Goal: Task Accomplishment & Management: Use online tool/utility

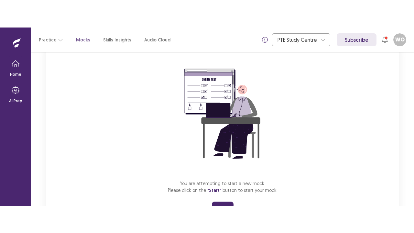
scroll to position [77, 0]
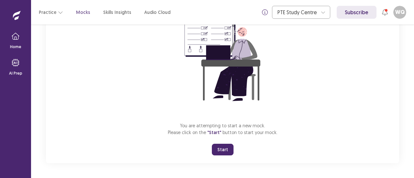
click at [220, 145] on button "Start" at bounding box center [223, 150] width 22 height 12
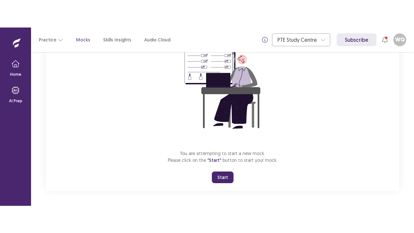
scroll to position [23, 0]
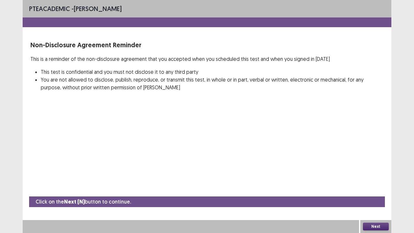
click at [372, 178] on button "Next" at bounding box center [376, 226] width 26 height 8
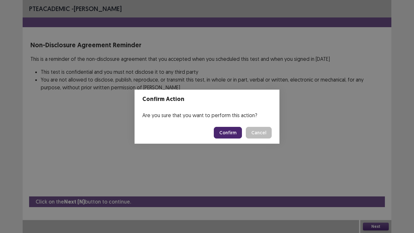
click at [228, 134] on button "Confirm" at bounding box center [228, 133] width 28 height 12
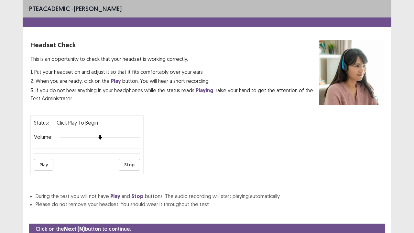
scroll to position [24, 0]
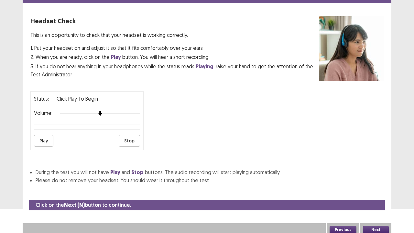
click at [41, 135] on button "Play" at bounding box center [43, 141] width 19 height 12
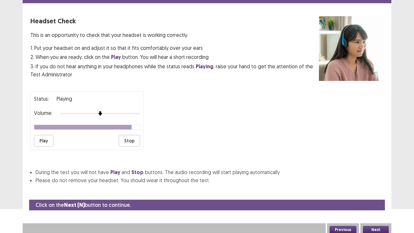
click at [385, 178] on button "Next" at bounding box center [376, 230] width 26 height 8
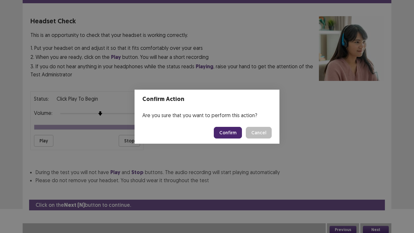
click at [234, 137] on button "Confirm" at bounding box center [228, 133] width 28 height 12
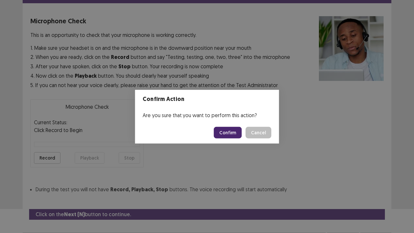
scroll to position [36, 0]
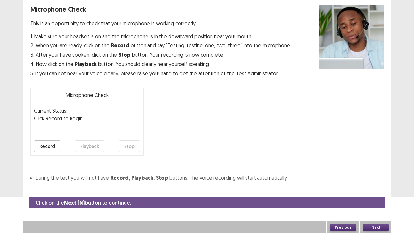
click at [48, 146] on button "Record" at bounding box center [47, 146] width 27 height 12
click at [132, 145] on button "Stop" at bounding box center [129, 146] width 21 height 12
click at [91, 145] on button "Playback" at bounding box center [90, 146] width 30 height 12
click at [385, 178] on button "Next" at bounding box center [376, 227] width 26 height 8
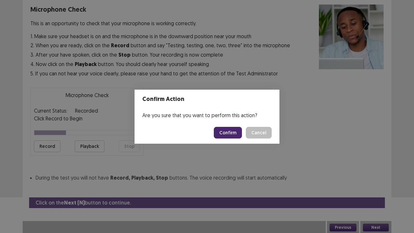
click at [234, 134] on button "Confirm" at bounding box center [228, 133] width 28 height 12
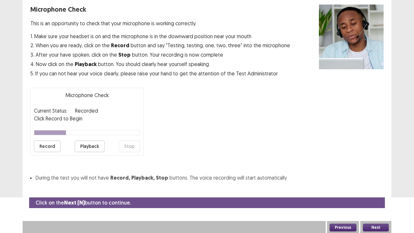
scroll to position [17, 0]
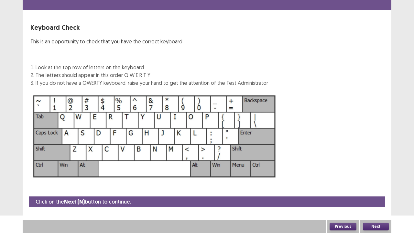
click at [380, 178] on button "Next" at bounding box center [376, 226] width 26 height 8
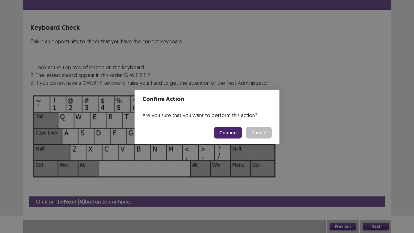
click at [237, 133] on button "Confirm" at bounding box center [228, 133] width 28 height 12
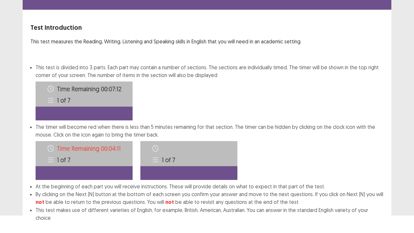
scroll to position [50, 0]
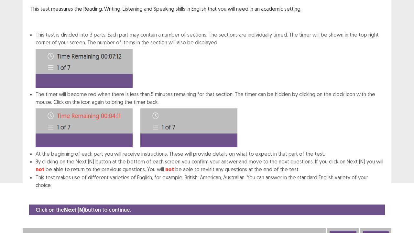
click at [381, 178] on button "Next" at bounding box center [376, 234] width 26 height 8
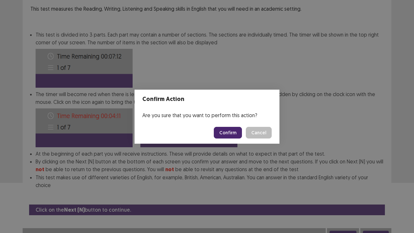
click at [228, 133] on button "Confirm" at bounding box center [228, 133] width 28 height 12
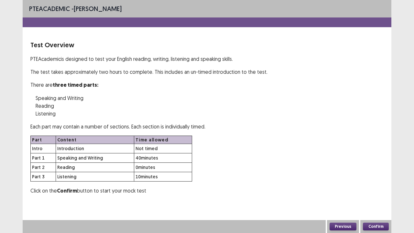
scroll to position [0, 0]
click at [373, 178] on button "Confirm" at bounding box center [376, 226] width 26 height 8
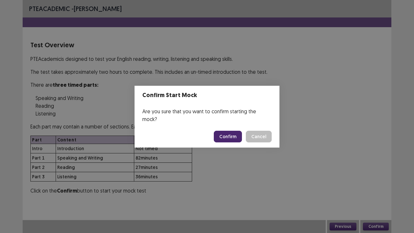
click at [228, 134] on button "Confirm" at bounding box center [228, 137] width 28 height 12
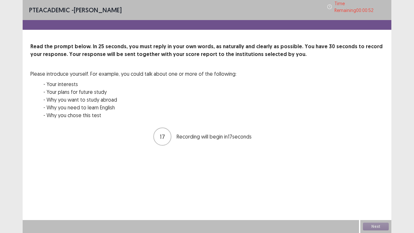
click at [220, 155] on div "PTE academic - Weicheng Qian Time Remaining 00 : 00 : 52 Read the prompt below.…" at bounding box center [207, 79] width 369 height 159
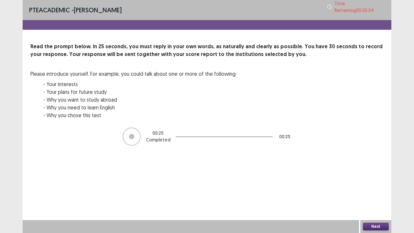
click at [382, 178] on button "Next" at bounding box center [376, 226] width 26 height 8
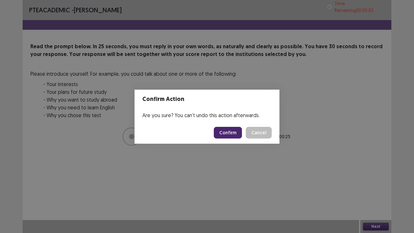
click at [231, 136] on button "Confirm" at bounding box center [228, 133] width 28 height 12
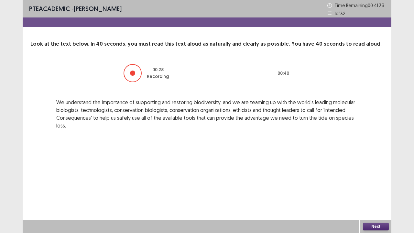
click at [371, 178] on button "Next" at bounding box center [376, 226] width 26 height 8
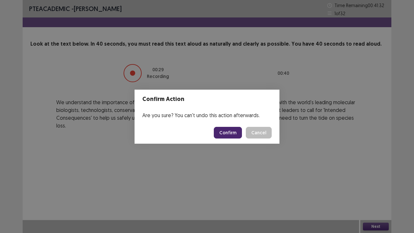
click at [221, 129] on button "Confirm" at bounding box center [228, 133] width 28 height 12
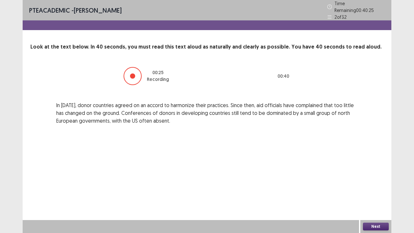
click at [371, 178] on button "Next" at bounding box center [376, 226] width 26 height 8
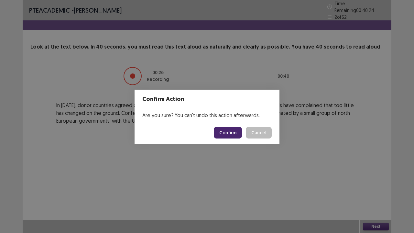
click at [229, 138] on footer "Confirm Cancel" at bounding box center [206, 133] width 145 height 22
click at [232, 131] on button "Confirm" at bounding box center [228, 133] width 28 height 12
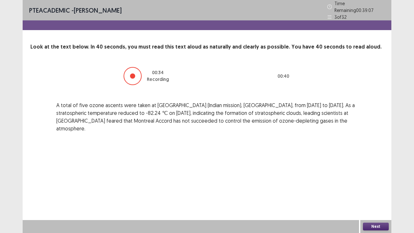
click at [369, 178] on button "Next" at bounding box center [376, 226] width 26 height 8
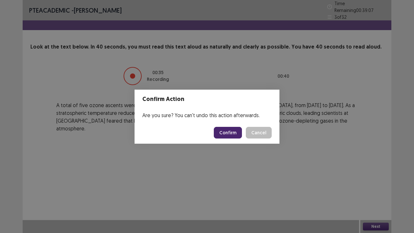
click at [234, 132] on button "Confirm" at bounding box center [228, 133] width 28 height 12
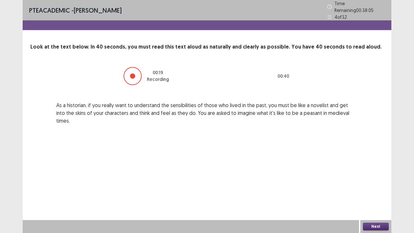
click at [380, 178] on button "Next" at bounding box center [376, 226] width 26 height 8
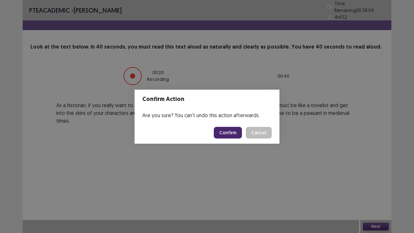
click at [233, 139] on footer "Confirm Cancel" at bounding box center [206, 133] width 145 height 22
click at [237, 134] on button "Confirm" at bounding box center [228, 133] width 28 height 12
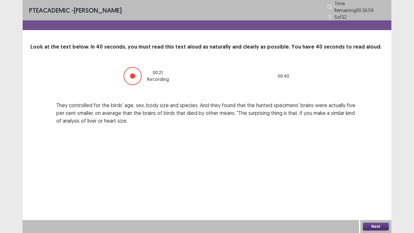
click at [369, 178] on button "Next" at bounding box center [376, 226] width 26 height 8
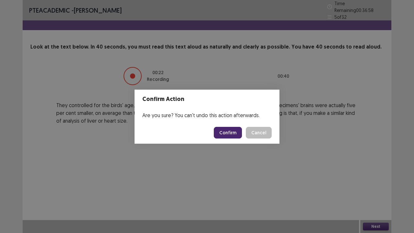
click at [228, 134] on button "Confirm" at bounding box center [228, 133] width 28 height 12
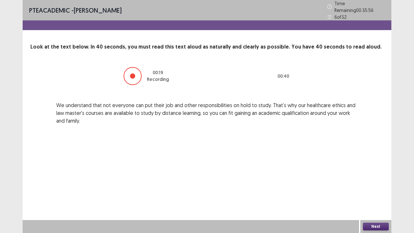
click at [380, 178] on button "Next" at bounding box center [376, 226] width 26 height 8
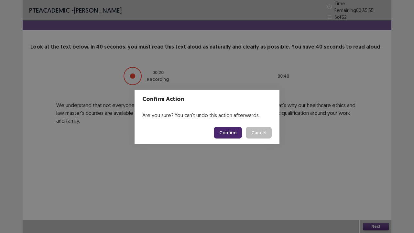
click at [235, 137] on button "Confirm" at bounding box center [228, 133] width 28 height 12
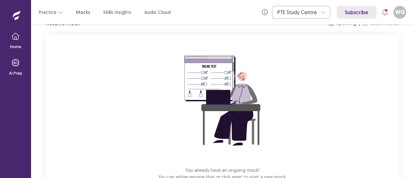
scroll to position [77, 0]
